Goal: Information Seeking & Learning: Learn about a topic

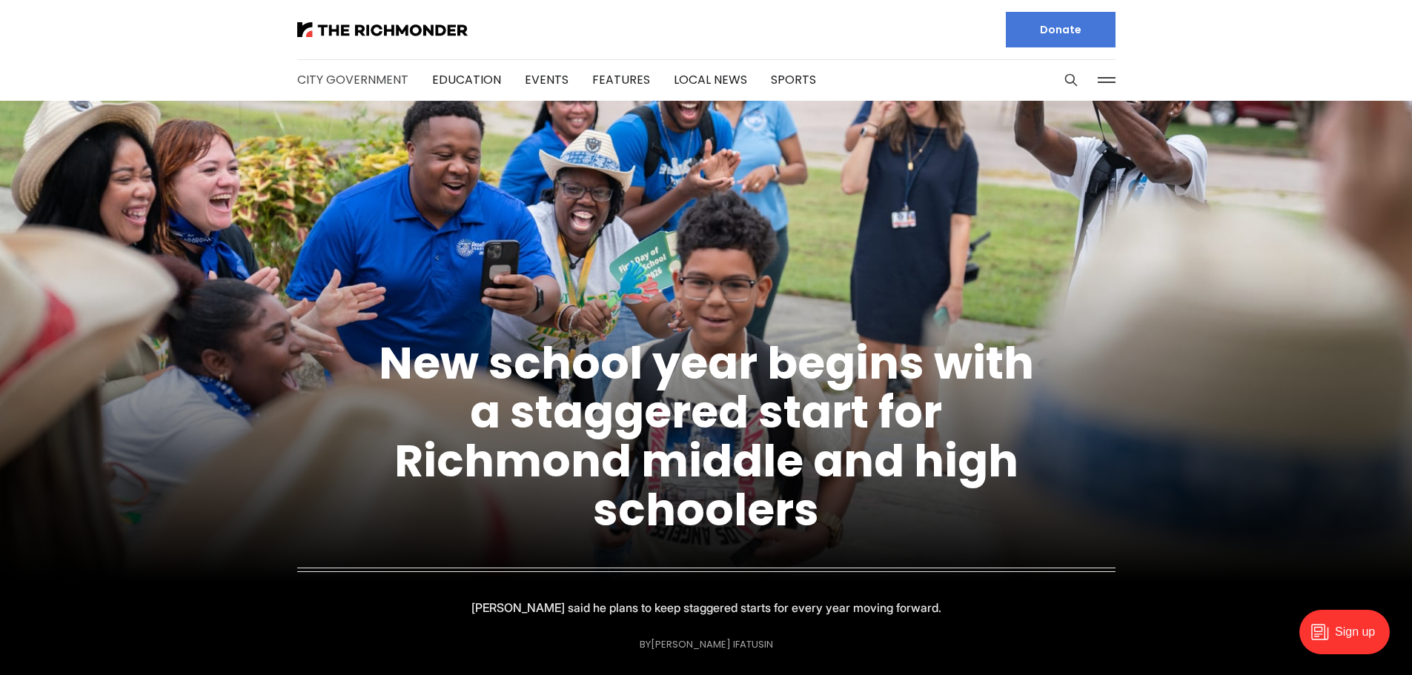
click at [395, 78] on link "City Government" at bounding box center [352, 79] width 111 height 17
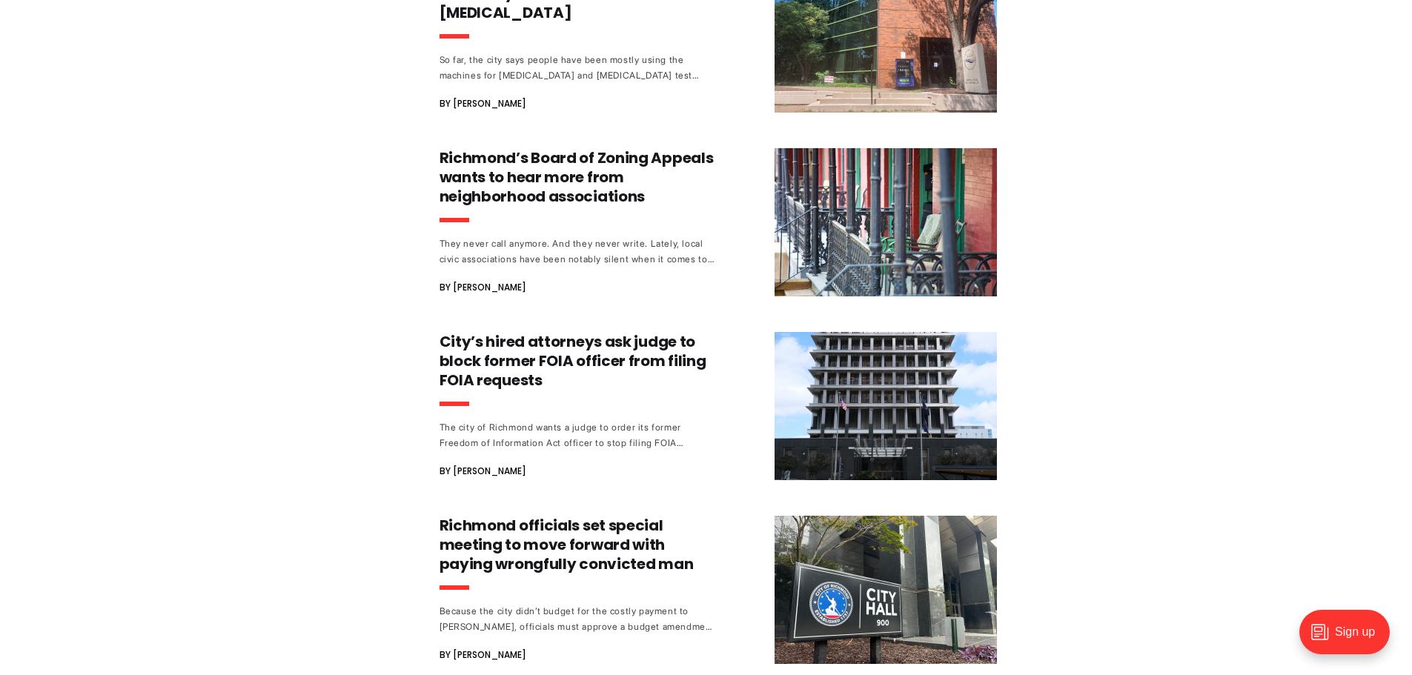
scroll to position [593, 0]
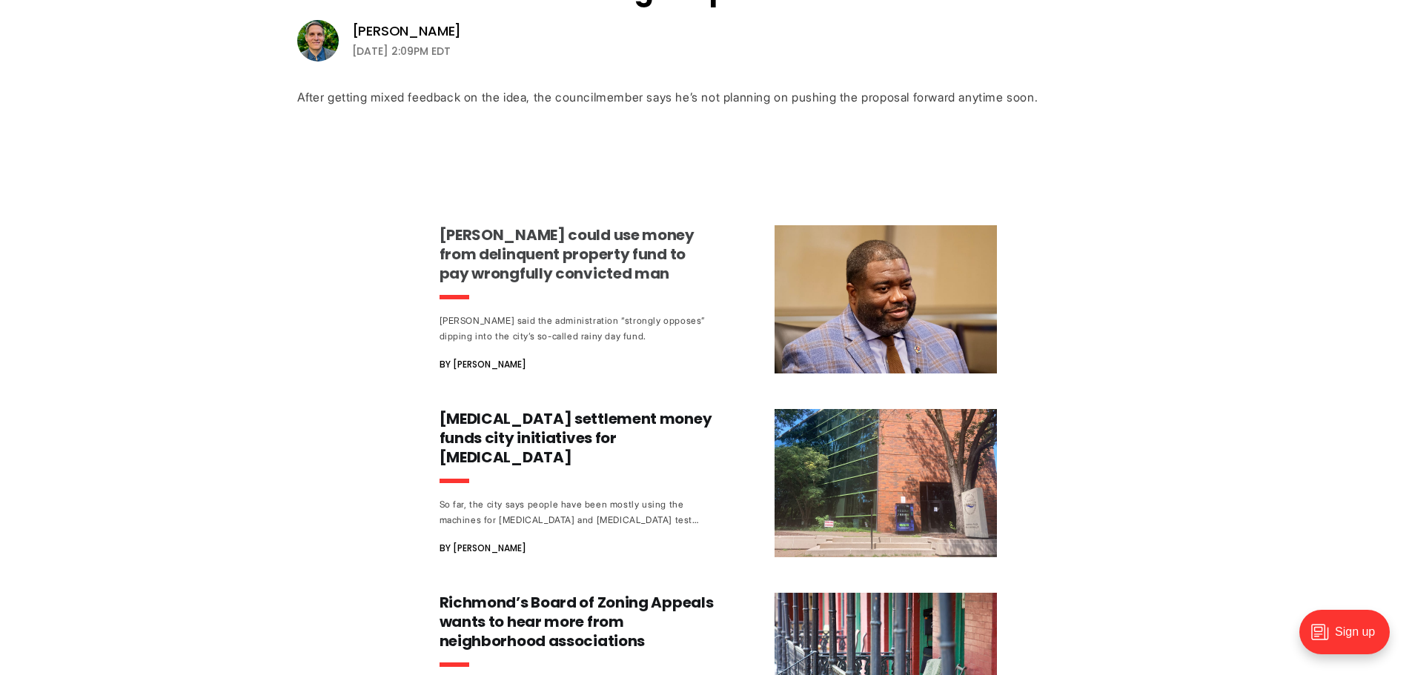
click at [570, 245] on h3 "[PERSON_NAME] could use money from delinquent property fund to pay wrongfully c…" at bounding box center [578, 254] width 276 height 58
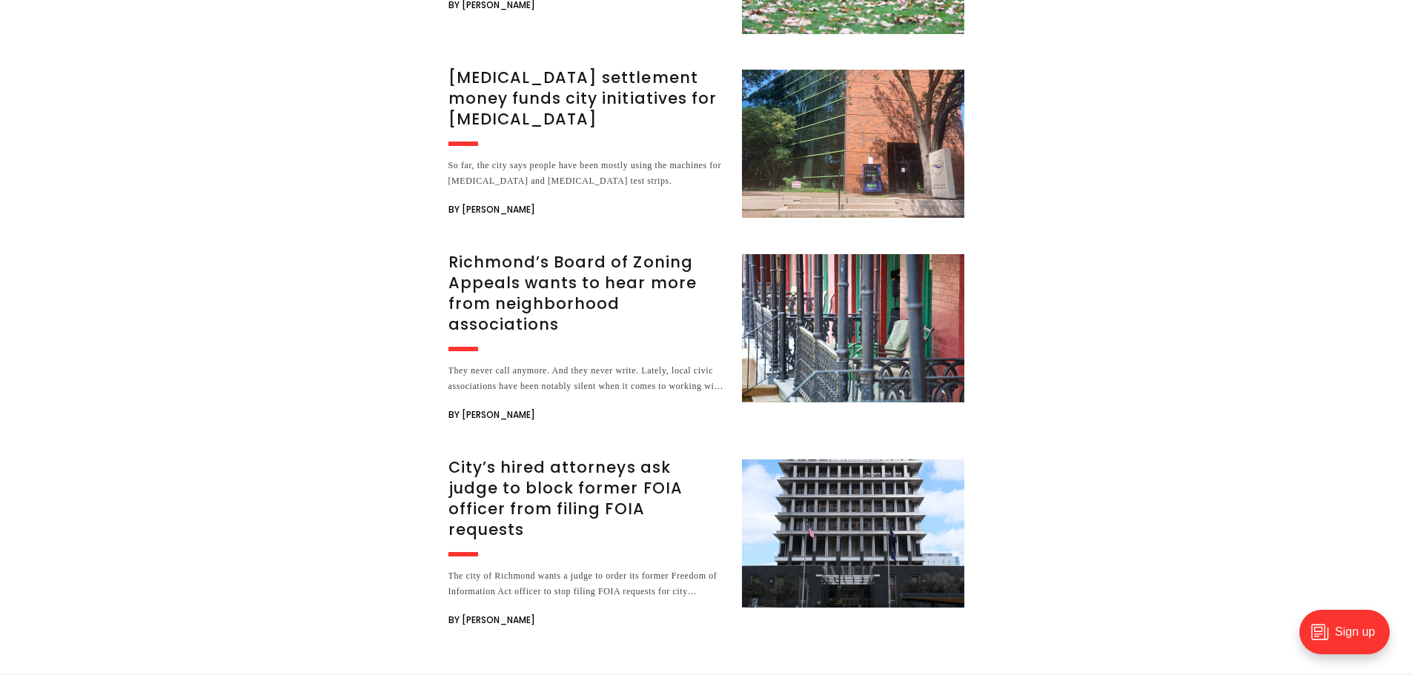
scroll to position [2669, 0]
